Goal: Task Accomplishment & Management: Manage account settings

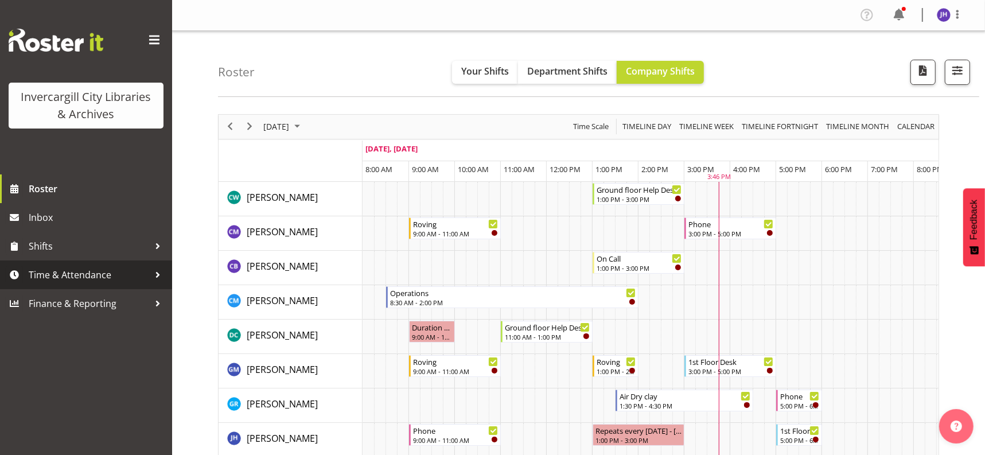
click at [103, 275] on span "Time & Attendance" at bounding box center [89, 274] width 120 height 17
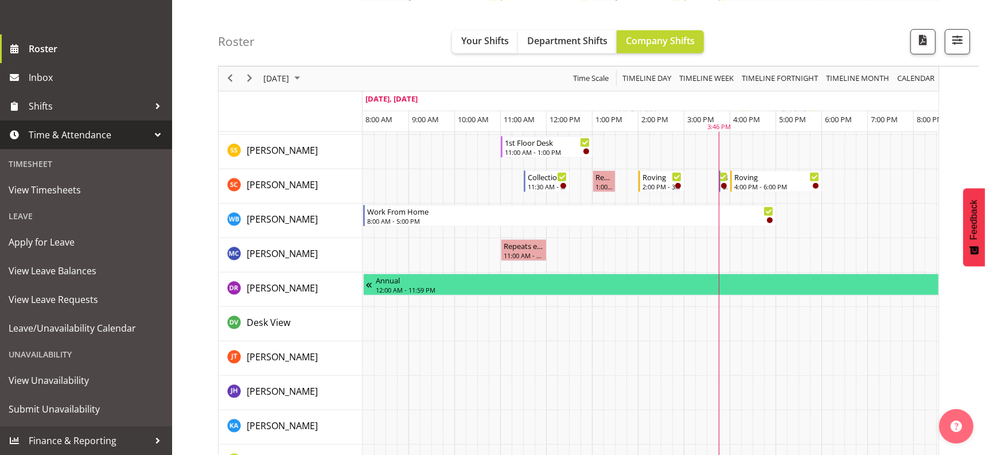
scroll to position [789, 0]
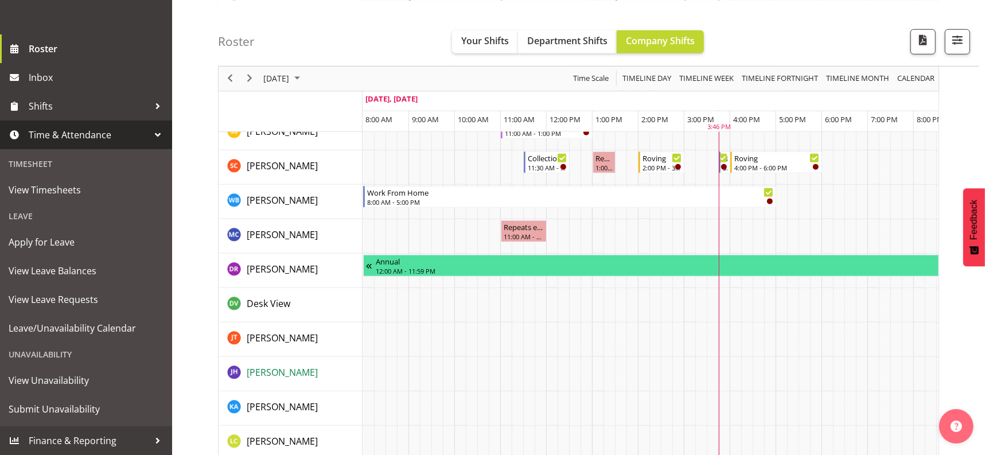
click at [263, 369] on span "Jill Harpur" at bounding box center [282, 372] width 71 height 13
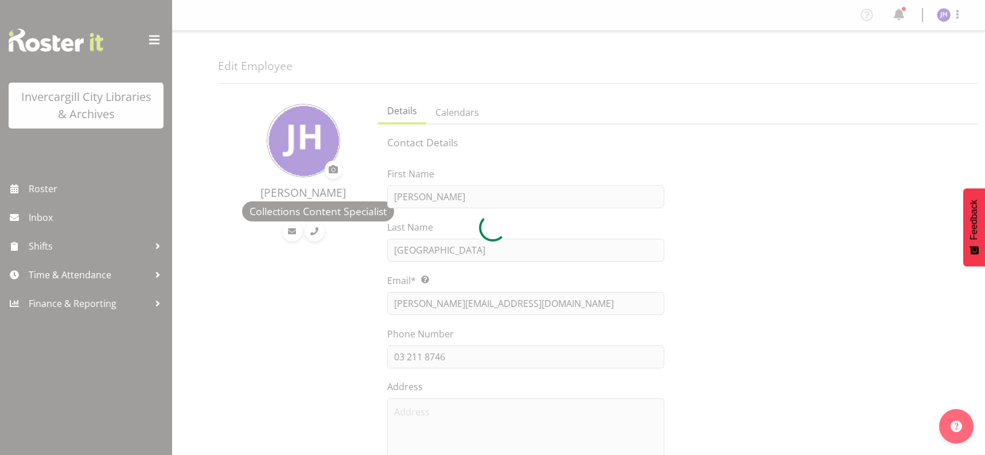
select select "TimelineDay"
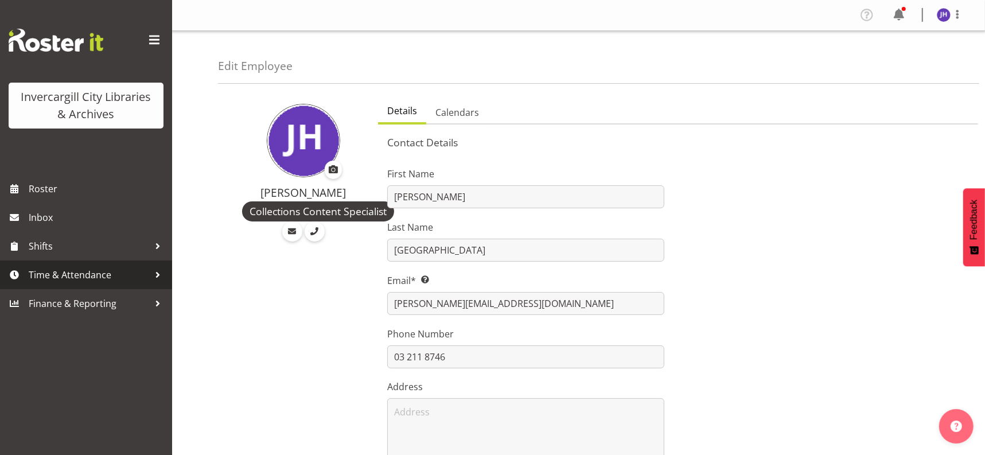
click at [66, 275] on span "Time & Attendance" at bounding box center [89, 274] width 120 height 17
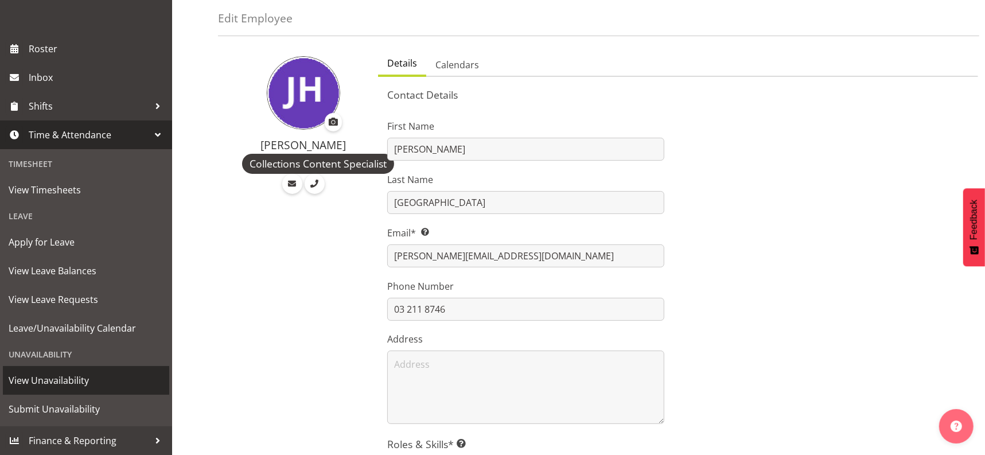
scroll to position [72, 0]
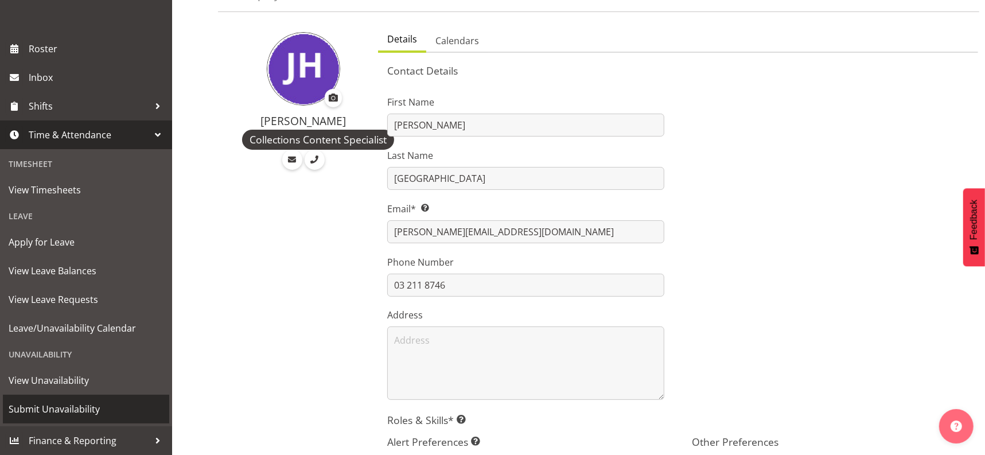
click at [73, 409] on span "Submit Unavailability" at bounding box center [86, 408] width 155 height 17
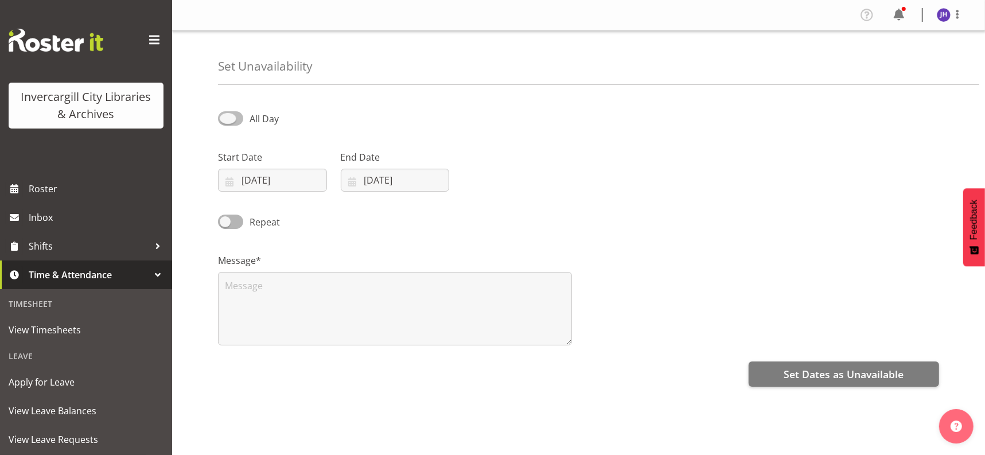
drag, startPoint x: 221, startPoint y: 117, endPoint x: 242, endPoint y: 116, distance: 20.7
click at [240, 116] on span at bounding box center [230, 118] width 25 height 14
click at [225, 116] on input "All Day" at bounding box center [221, 118] width 7 height 7
checkbox input "true"
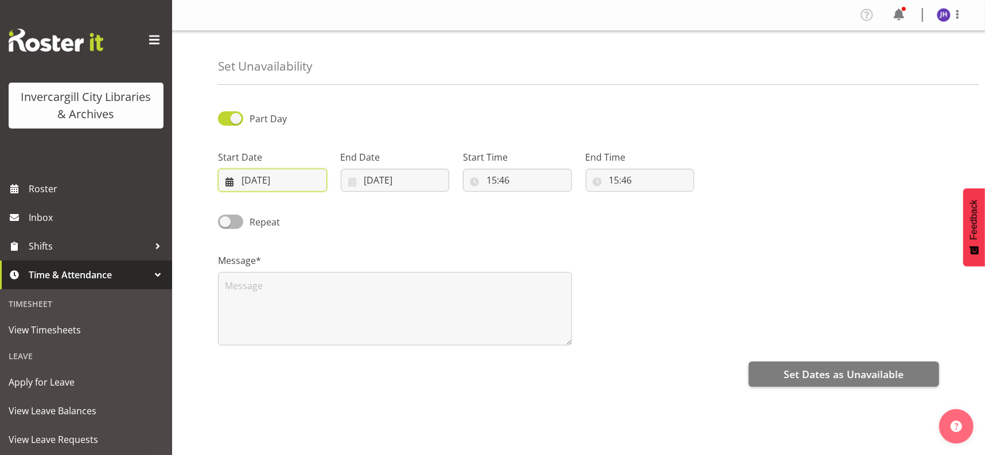
click at [229, 181] on input "[DATE]" at bounding box center [272, 180] width 109 height 23
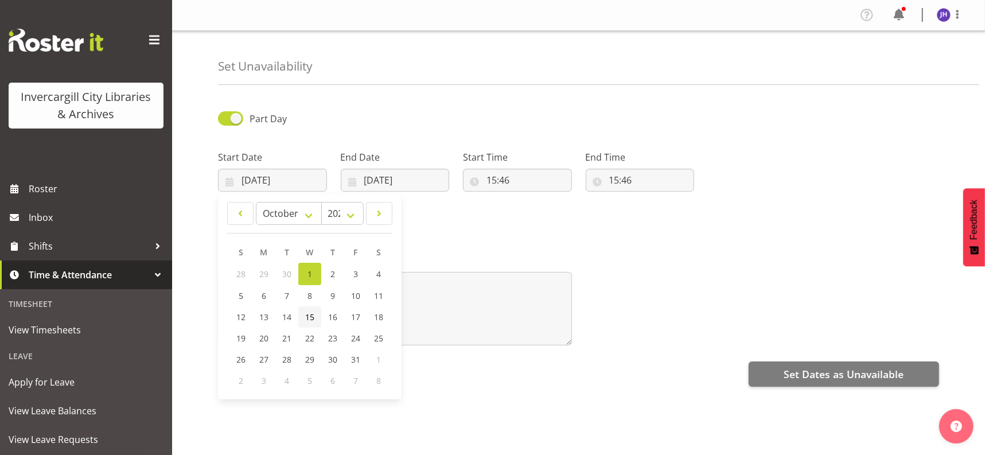
click at [313, 318] on span "15" at bounding box center [309, 317] width 9 height 11
type input "[DATE]"
drag, startPoint x: 225, startPoint y: 220, endPoint x: 242, endPoint y: 221, distance: 16.7
click at [242, 221] on span at bounding box center [230, 222] width 25 height 14
click at [225, 221] on input "Repeat" at bounding box center [221, 221] width 7 height 7
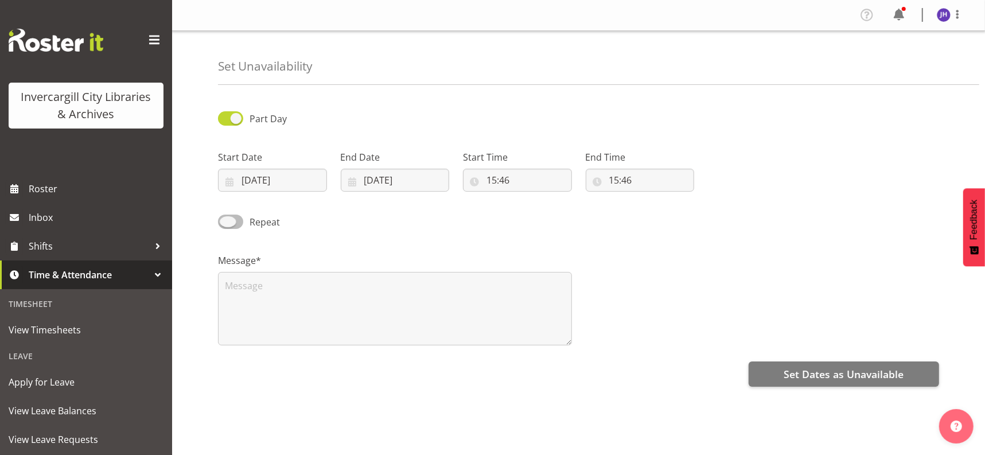
checkbox input "true"
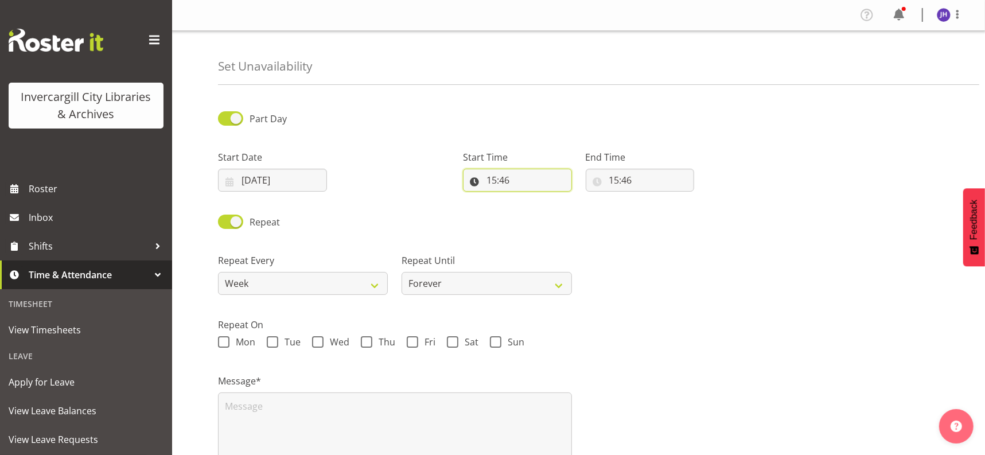
click at [515, 179] on input "15:46" at bounding box center [517, 180] width 109 height 23
click at [543, 212] on select "00 01 02 03 04 05 06 07 08 09 10 11 12 13 14 15 16 17 18 19 20 21 22 23" at bounding box center [541, 210] width 26 height 23
select select "10"
click at [528, 199] on select "00 01 02 03 04 05 06 07 08 09 10 11 12 13 14 15 16 17 18 19 20 21 22 23" at bounding box center [541, 210] width 26 height 23
type input "10:46"
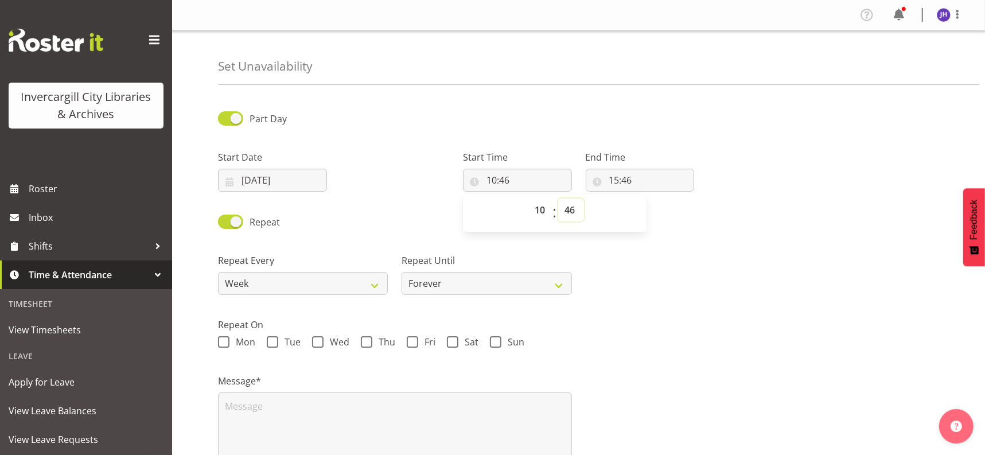
click at [571, 213] on select "00 01 02 03 04 05 06 07 08 09 10 11 12 13 14 15 16 17 18 19 20 21 22 23 24 25 2…" at bounding box center [571, 210] width 26 height 23
select select "0"
click at [558, 199] on select "00 01 02 03 04 05 06 07 08 09 10 11 12 13 14 15 16 17 18 19 20 21 22 23 24 25 2…" at bounding box center [571, 210] width 26 height 23
type input "10:00"
click at [637, 178] on input "15:46" at bounding box center [640, 180] width 109 height 23
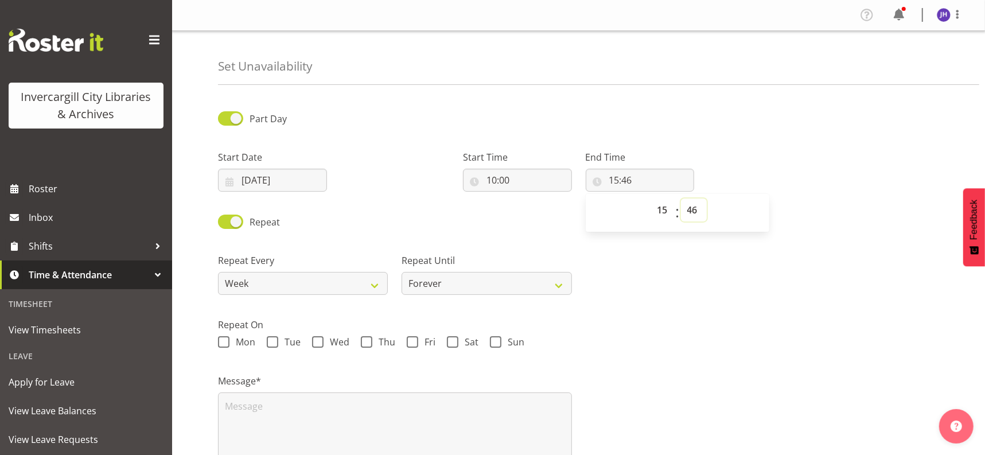
click at [691, 211] on select "00 01 02 03 04 05 06 07 08 09 10 11 12 13 14 15 16 17 18 19 20 21 22 23 24 25 2…" at bounding box center [694, 210] width 26 height 23
select select "0"
click at [681, 199] on select "00 01 02 03 04 05 06 07 08 09 10 11 12 13 14 15 16 17 18 19 20 21 22 23 24 25 2…" at bounding box center [694, 210] width 26 height 23
type input "15:00"
click at [662, 263] on div "Repeat Every Week 2 Weeks 3 Weeks 4 Weeks Month Repeat Until Forever On a date" at bounding box center [578, 270] width 735 height 64
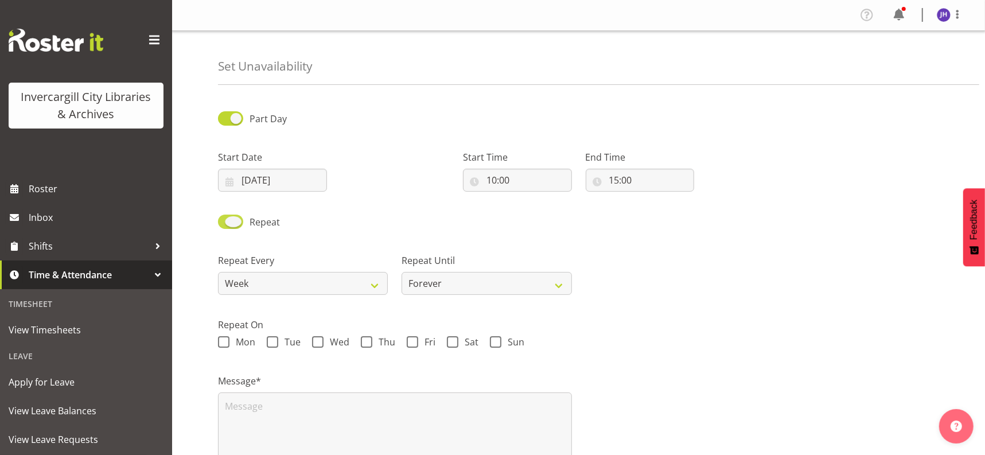
drag, startPoint x: 238, startPoint y: 219, endPoint x: 225, endPoint y: 219, distance: 12.6
click at [225, 219] on span at bounding box center [230, 222] width 25 height 14
click at [225, 219] on input "Repeat" at bounding box center [221, 221] width 7 height 7
checkbox input "false"
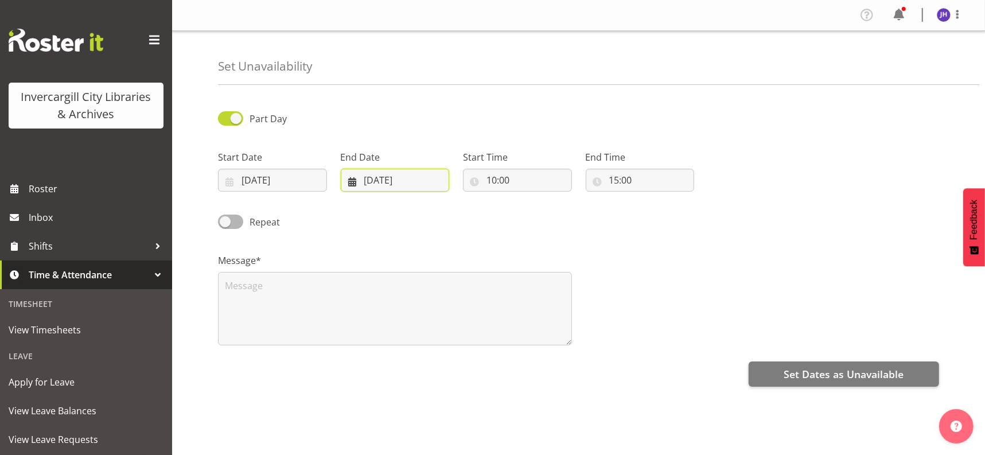
click at [415, 178] on input "[DATE]" at bounding box center [395, 180] width 109 height 23
click at [433, 317] on span "15" at bounding box center [432, 317] width 9 height 11
type input "[DATE]"
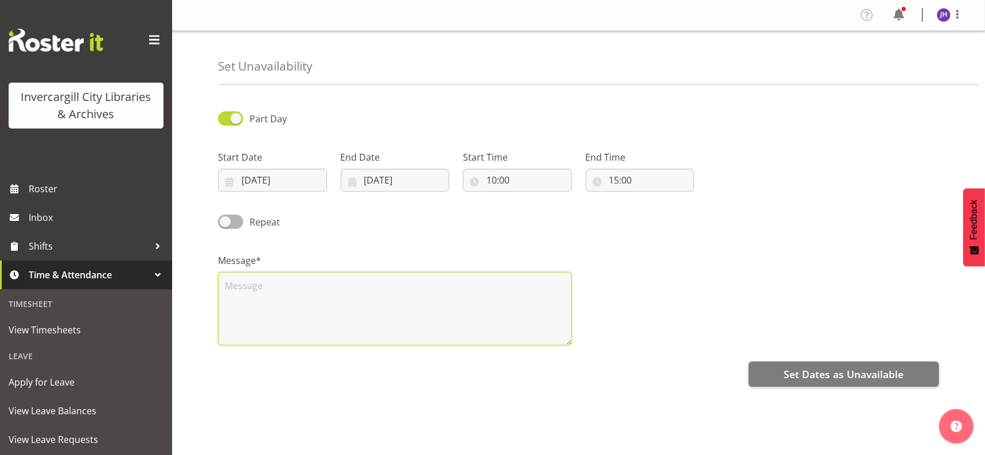
click at [264, 285] on textarea at bounding box center [395, 308] width 354 height 73
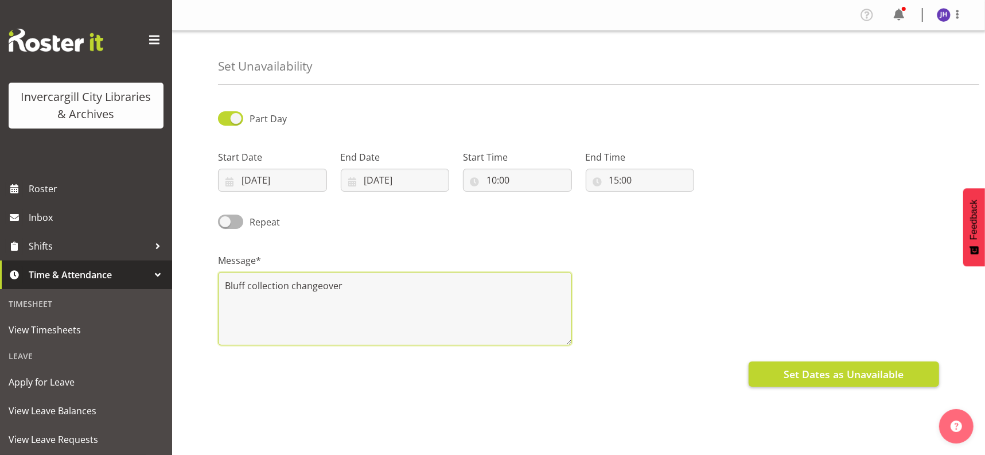
type textarea "Bluff collection changeover"
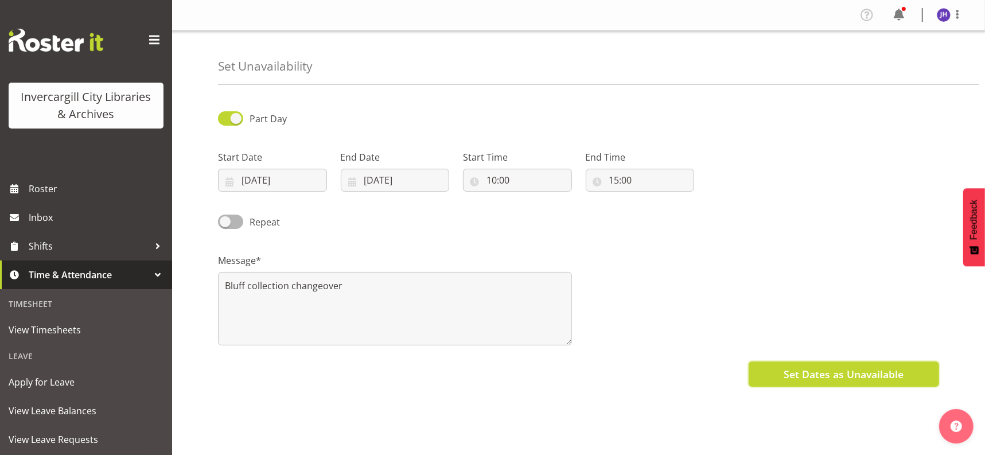
click at [837, 371] on span "Set Dates as Unavailable" at bounding box center [844, 374] width 120 height 15
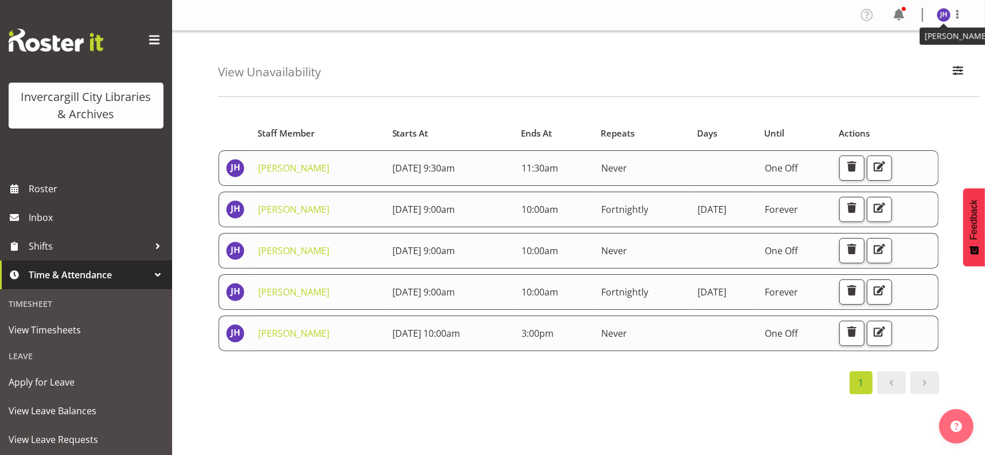
click at [942, 11] on img at bounding box center [944, 15] width 14 height 14
click at [882, 59] on link "Log Out" at bounding box center [909, 60] width 110 height 21
